Goal: Task Accomplishment & Management: Use online tool/utility

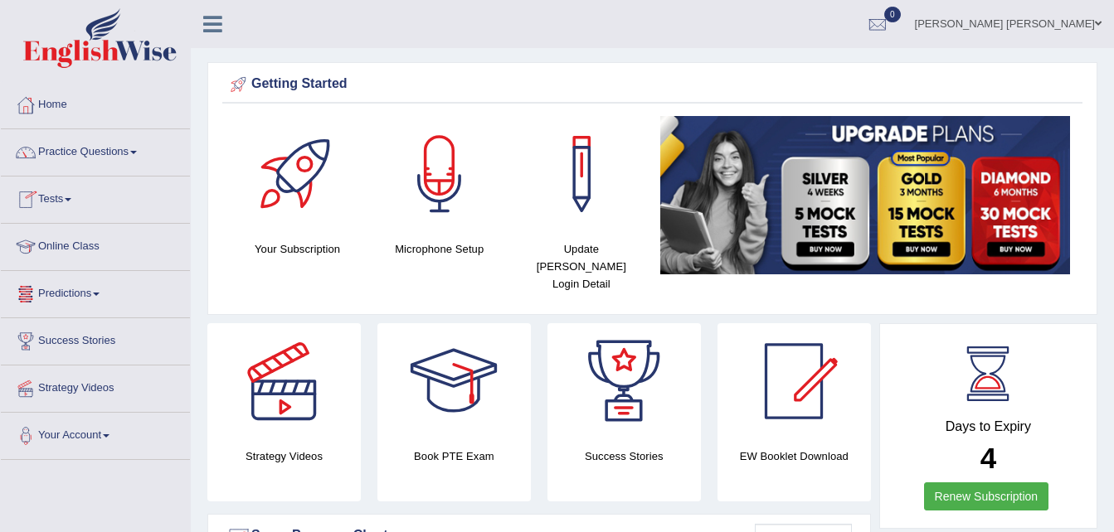
click at [34, 200] on div at bounding box center [25, 199] width 25 height 25
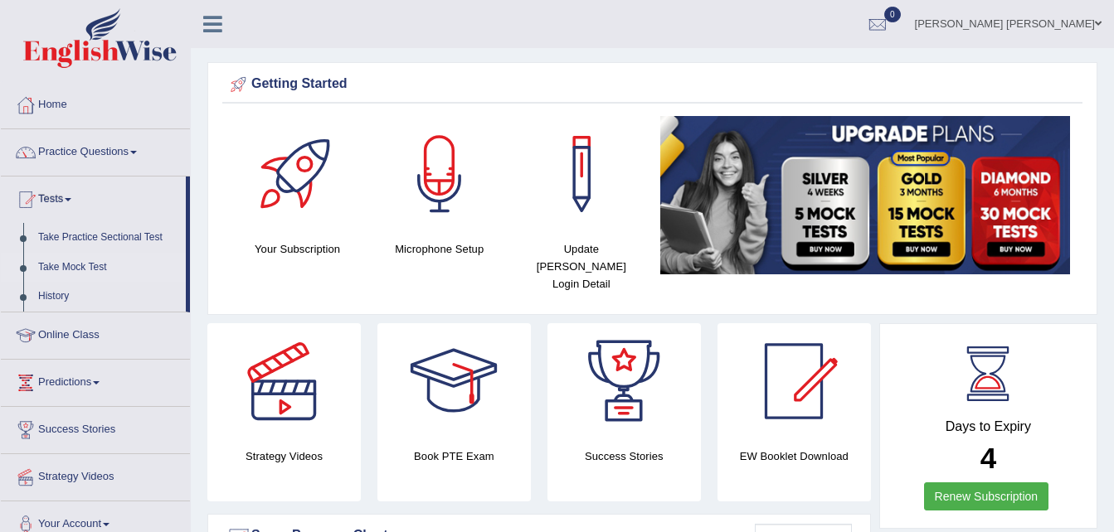
click at [70, 268] on link "Take Mock Test" at bounding box center [108, 268] width 155 height 30
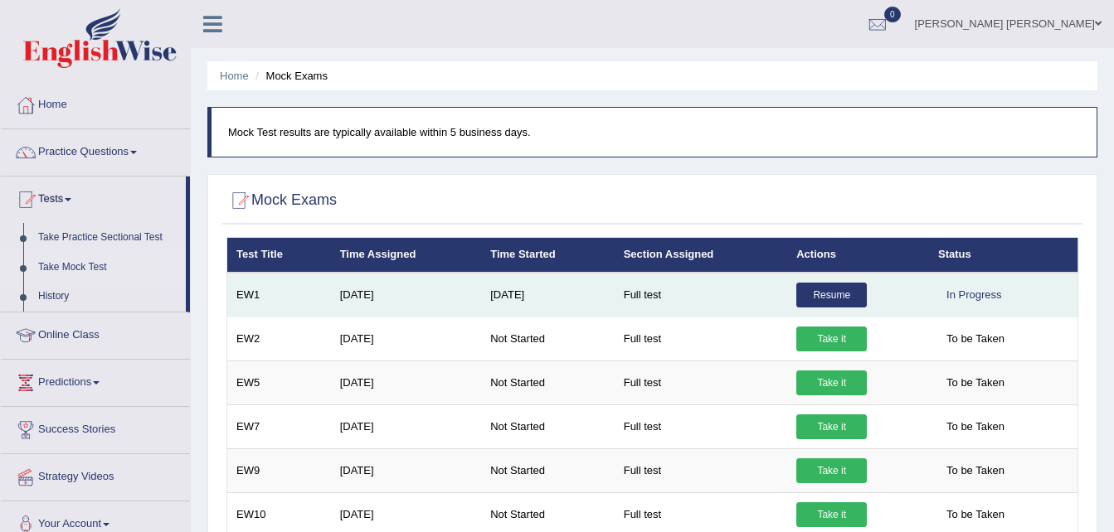
click at [808, 290] on link "Resume" at bounding box center [831, 295] width 70 height 25
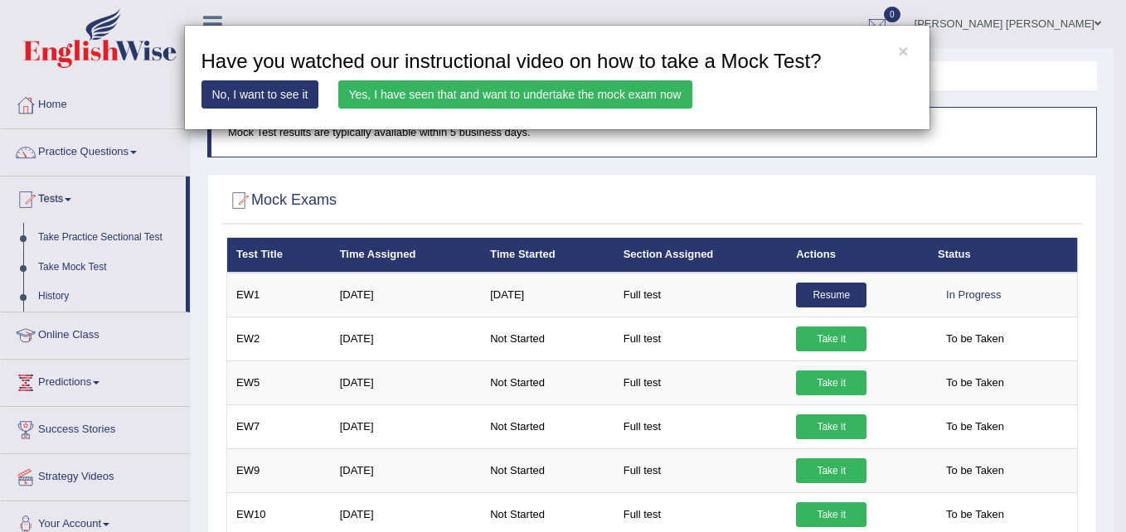
click at [493, 99] on link "Yes, I have seen that and want to undertake the mock exam now" at bounding box center [515, 94] width 354 height 28
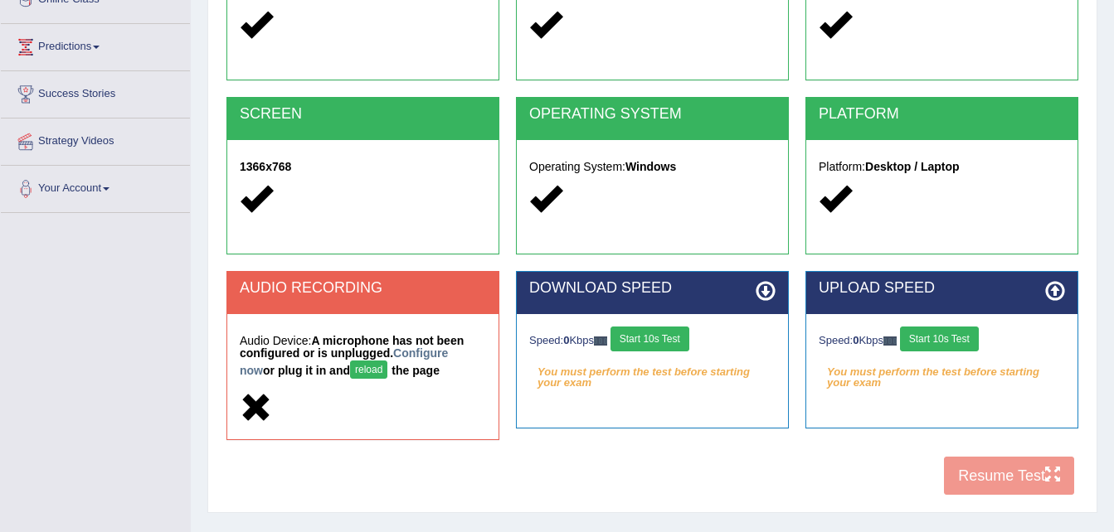
scroll to position [249, 0]
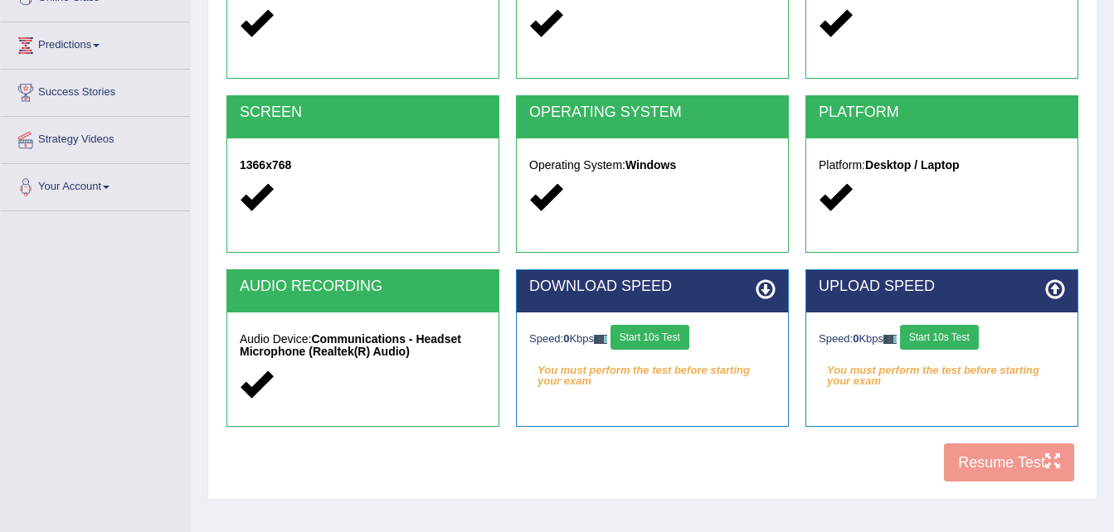
click at [999, 460] on div "COOKIES Cookies Enabled JAVASCRIPT Javascript Enabled BROWSER Browser: Chrome S…" at bounding box center [652, 206] width 860 height 570
click at [1051, 467] on div "COOKIES Cookies Enabled JAVASCRIPT Javascript Enabled BROWSER Browser: Chrome S…" at bounding box center [652, 206] width 860 height 570
click at [665, 334] on button "Start 10s Test" at bounding box center [649, 337] width 79 height 25
click at [665, 334] on button "Start 10s Test" at bounding box center [667, 337] width 79 height 25
click at [942, 344] on button "Start 10s Test" at bounding box center [939, 337] width 79 height 25
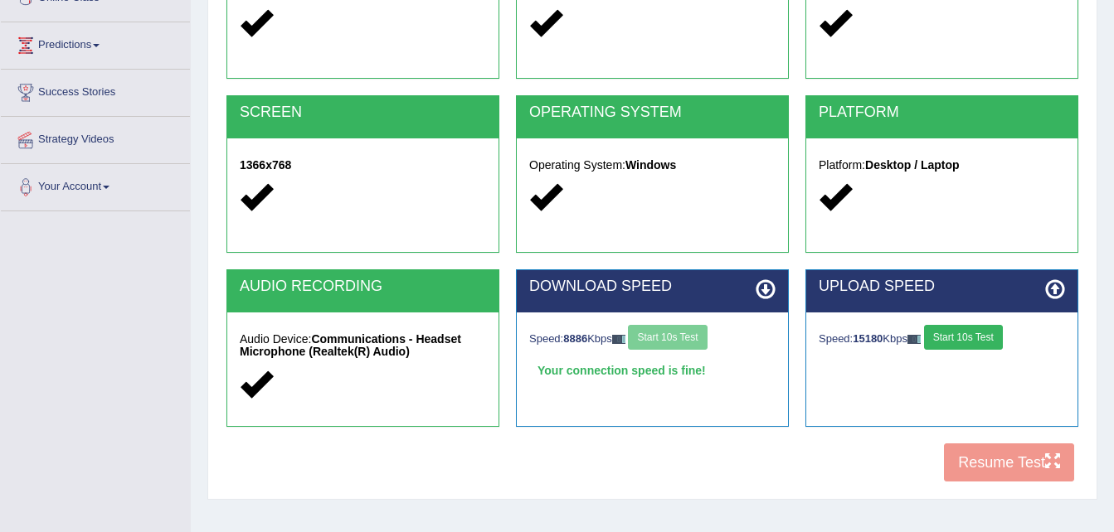
click at [942, 344] on button "Start 10s Test" at bounding box center [963, 337] width 79 height 25
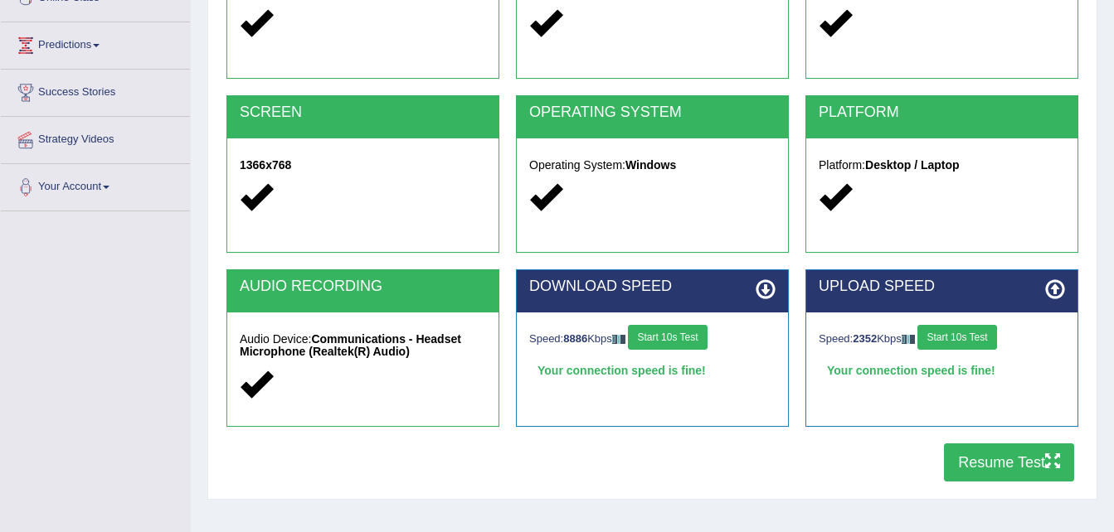
click at [981, 460] on button "Resume Test" at bounding box center [1009, 463] width 130 height 38
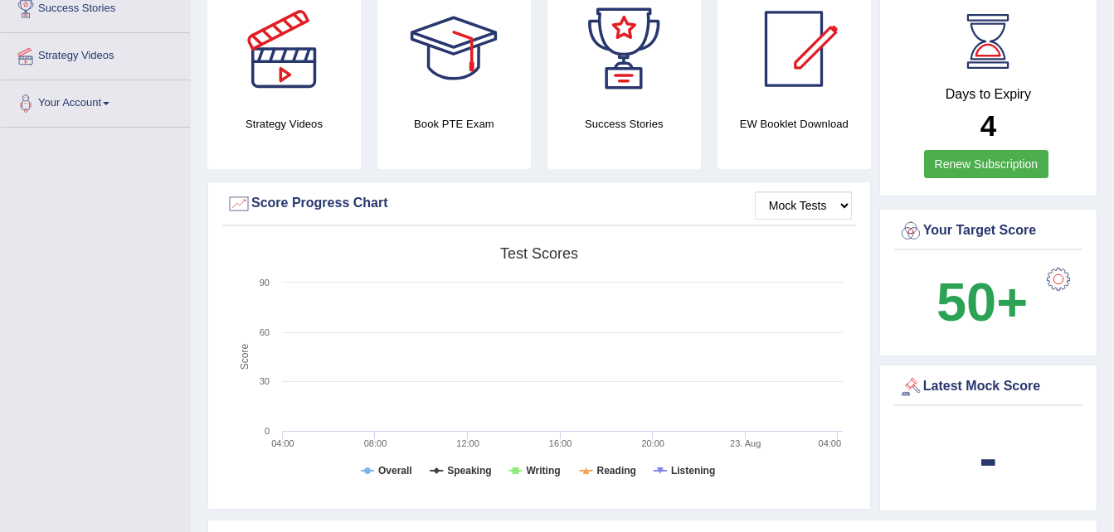
scroll to position [332, 0]
click at [796, 192] on select "Mock Tests" at bounding box center [803, 206] width 97 height 28
click at [841, 192] on select "Mock Tests" at bounding box center [803, 206] width 97 height 28
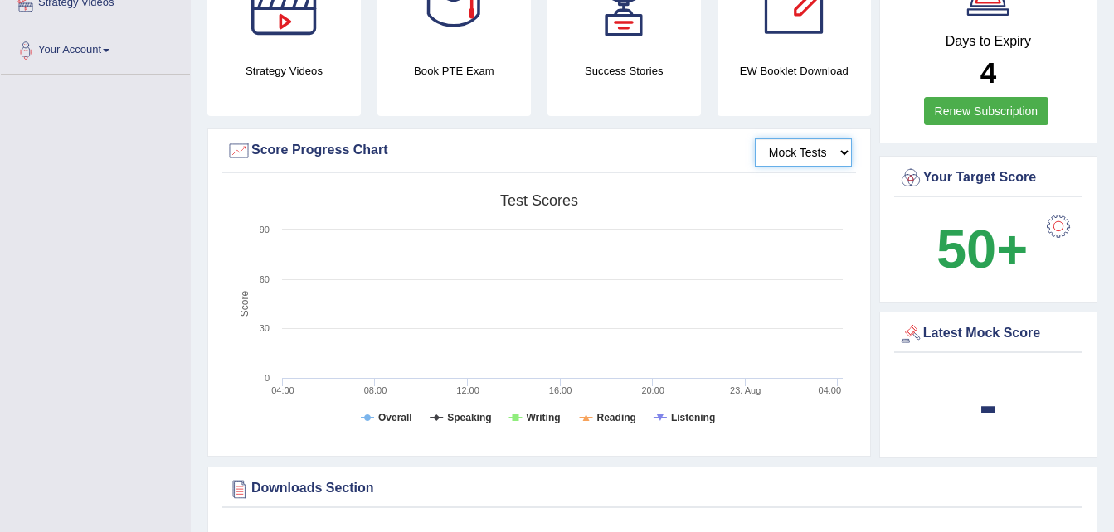
scroll to position [415, 0]
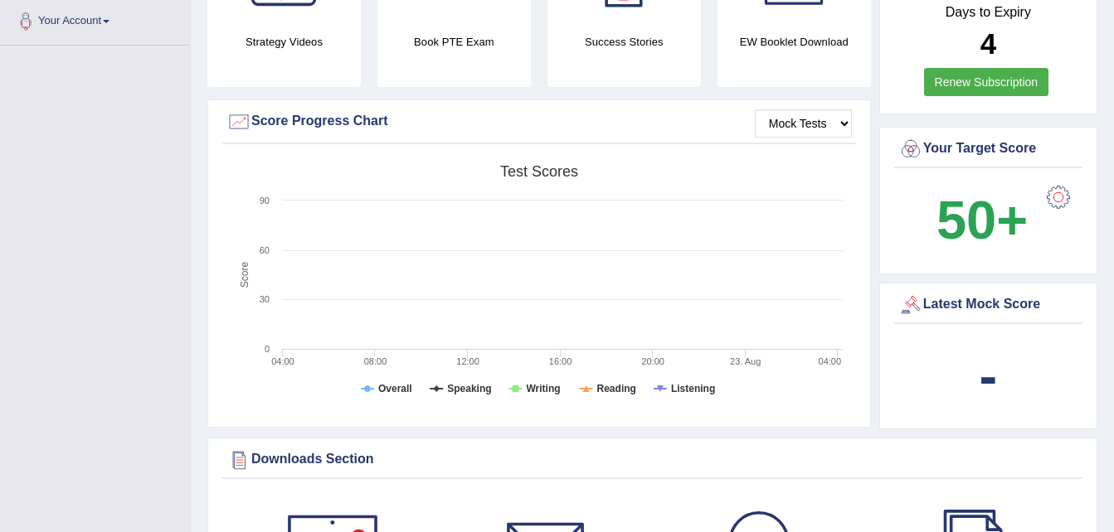
click at [978, 293] on div "Latest Mock Score" at bounding box center [988, 305] width 180 height 25
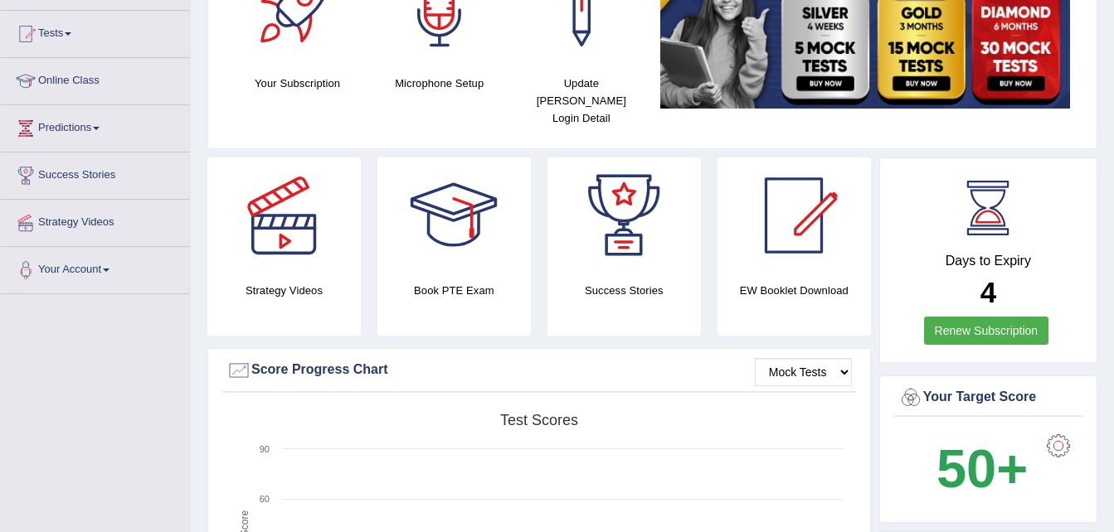
scroll to position [0, 0]
